Goal: Information Seeking & Learning: Learn about a topic

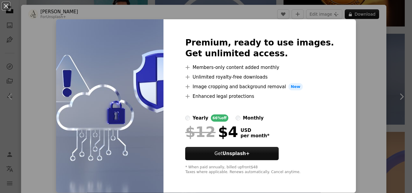
scroll to position [744, 0]
click at [340, 100] on div "An X shape Premium, ready to use images. Get unlimited access. A plus sign Memb…" at bounding box center [206, 96] width 412 height 193
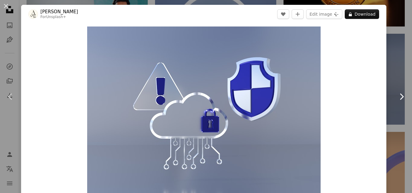
click at [397, 99] on icon "Chevron right" at bounding box center [402, 97] width 10 height 10
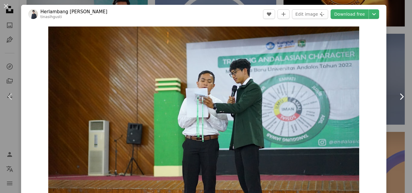
click at [397, 99] on icon "Chevron right" at bounding box center [402, 97] width 10 height 10
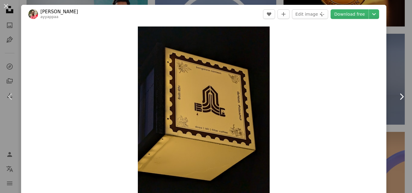
click at [397, 99] on icon "Chevron right" at bounding box center [402, 97] width 10 height 10
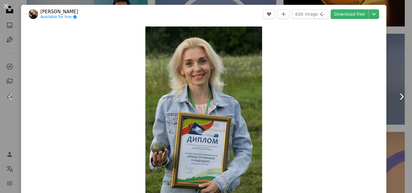
click at [397, 99] on icon "Chevron right" at bounding box center [402, 97] width 10 height 10
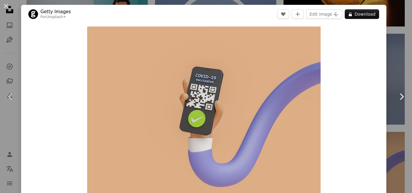
click at [398, 71] on link "Chevron right" at bounding box center [401, 97] width 21 height 58
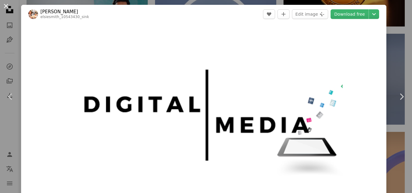
click at [5, 5] on button "An X shape" at bounding box center [5, 5] width 7 height 7
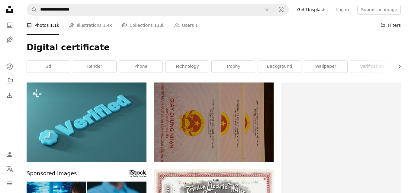
click at [389, 26] on button "Filters Filters" at bounding box center [390, 25] width 21 height 19
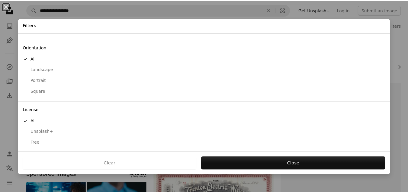
scroll to position [46, 0]
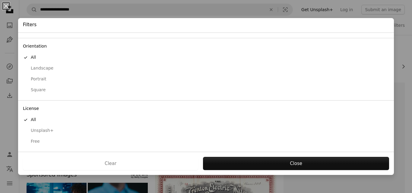
click at [395, 102] on div "An X shape Filters Sort by A checkmark Relevance Newest Curated Orientation A c…" at bounding box center [206, 96] width 412 height 193
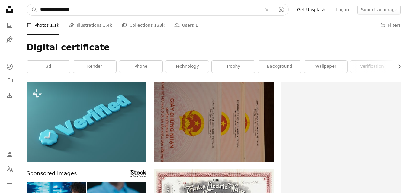
drag, startPoint x: 100, startPoint y: 7, endPoint x: 19, endPoint y: 6, distance: 80.8
click at [19, 6] on nav "**********" at bounding box center [213, 9] width 388 height 19
